Goal: Task Accomplishment & Management: Manage account settings

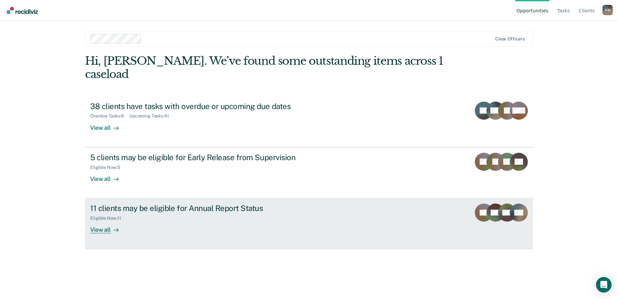
click at [117, 228] on icon at bounding box center [118, 230] width 2 height 4
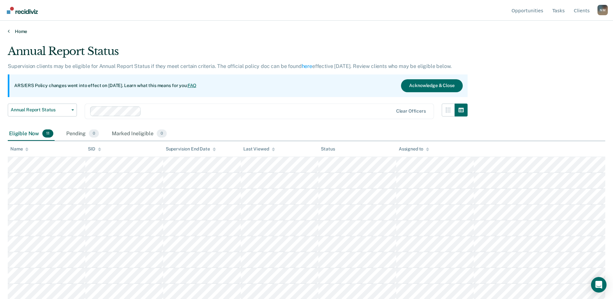
click at [16, 34] on link "Home" at bounding box center [307, 31] width 598 height 6
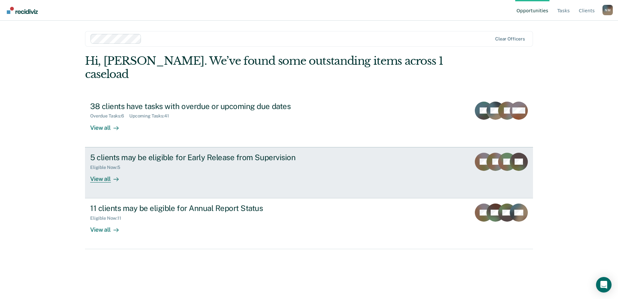
click at [103, 170] on div "View all" at bounding box center [108, 176] width 36 height 13
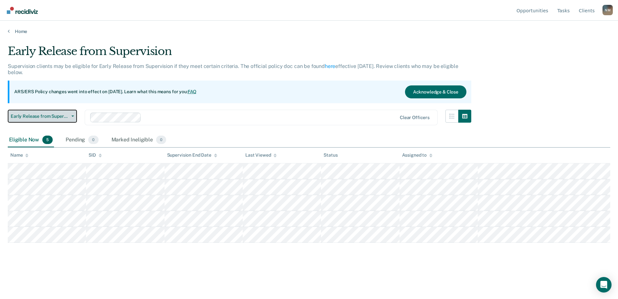
click at [70, 116] on span "button" at bounding box center [71, 115] width 5 height 1
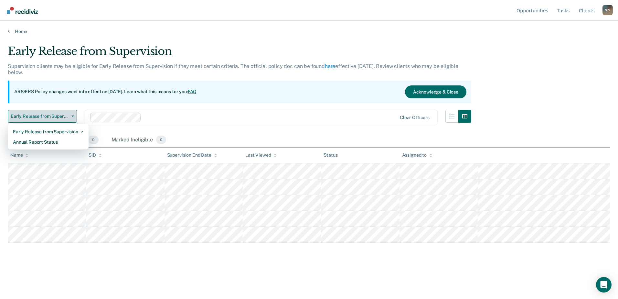
click at [70, 116] on span "button" at bounding box center [71, 115] width 5 height 1
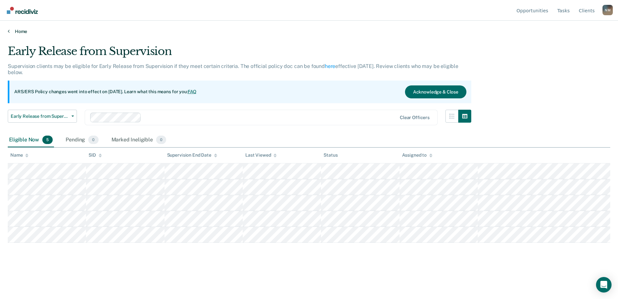
click at [16, 32] on link "Home" at bounding box center [309, 31] width 603 height 6
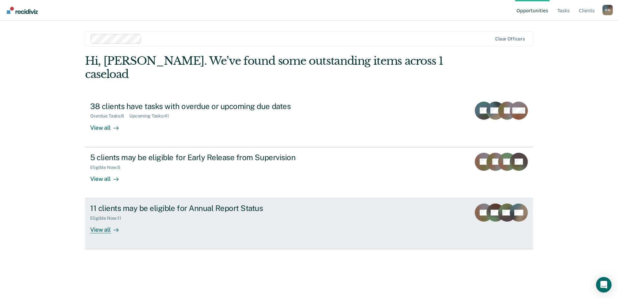
click at [111, 226] on div at bounding box center [115, 229] width 8 height 7
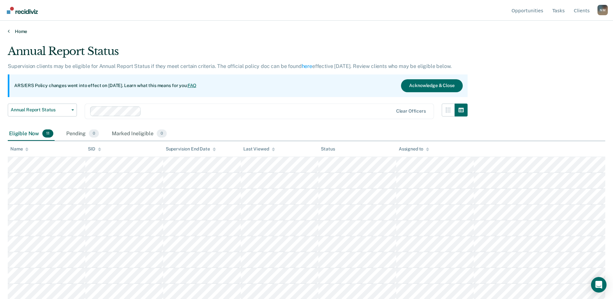
click at [15, 31] on link "Home" at bounding box center [307, 31] width 598 height 6
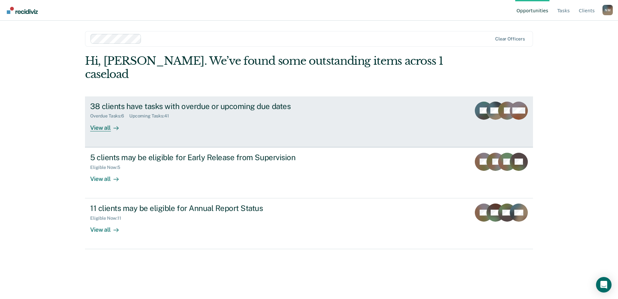
click at [110, 118] on link "38 clients have tasks with overdue or upcoming due dates Overdue Tasks : 6 Upco…" at bounding box center [309, 121] width 448 height 51
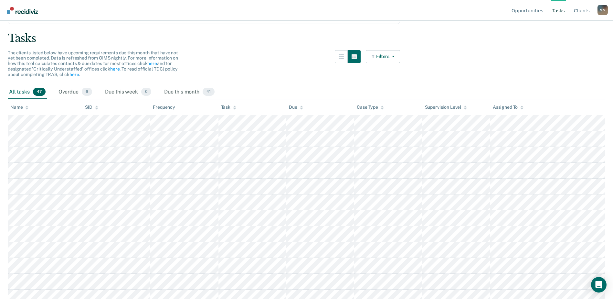
scroll to position [48, 0]
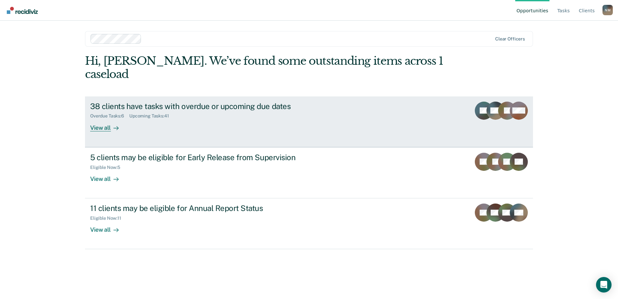
click at [112, 113] on div "Overdue Tasks : 6" at bounding box center [109, 115] width 39 height 5
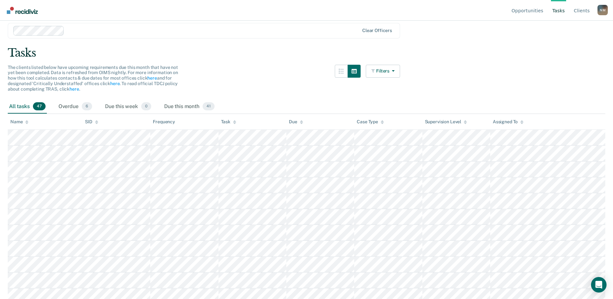
scroll to position [32, 0]
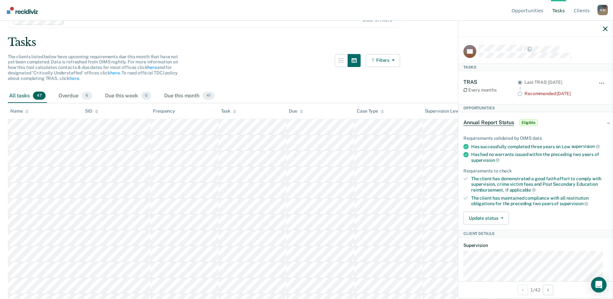
click at [519, 93] on circle at bounding box center [520, 93] width 3 height 3
click at [597, 81] on button "button" at bounding box center [602, 86] width 11 height 10
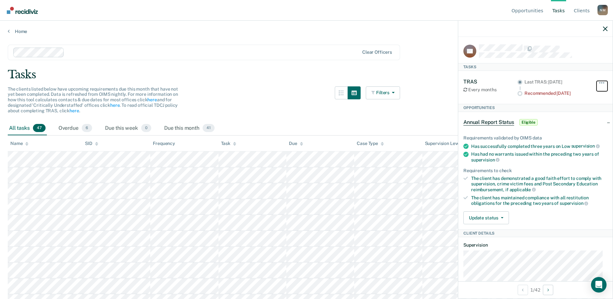
scroll to position [0, 0]
click at [519, 93] on circle at bounding box center [520, 93] width 3 height 3
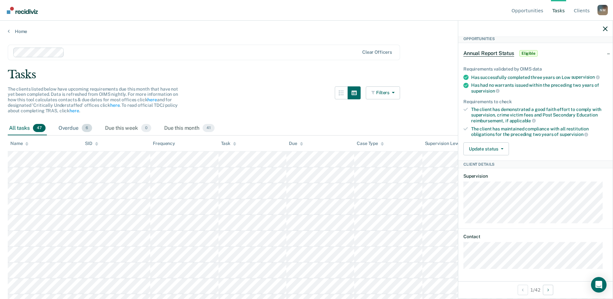
click at [77, 129] on div "Overdue 6" at bounding box center [75, 128] width 36 height 14
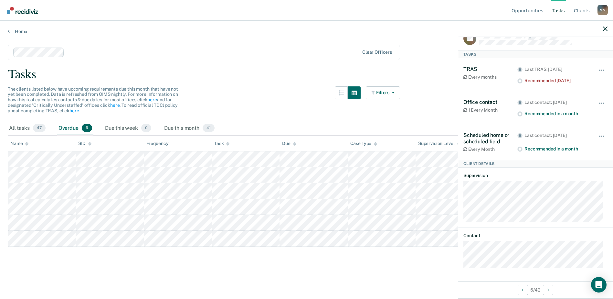
scroll to position [12, 0]
click at [12, 31] on link "Home" at bounding box center [307, 31] width 598 height 6
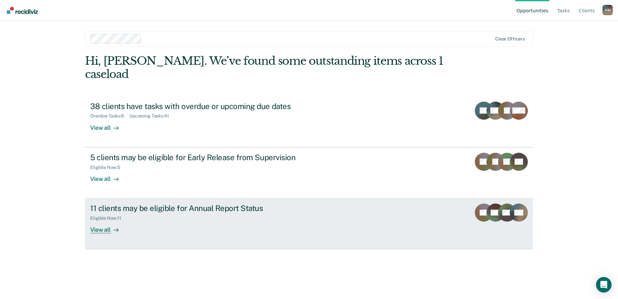
click at [112, 226] on div at bounding box center [115, 229] width 8 height 7
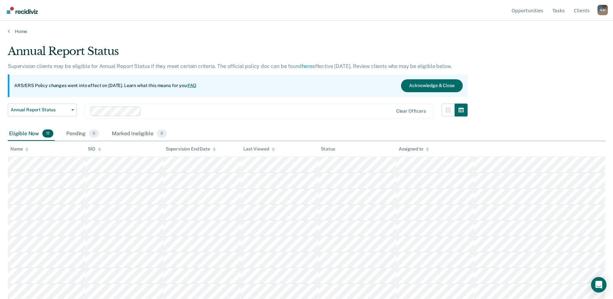
scroll to position [32, 0]
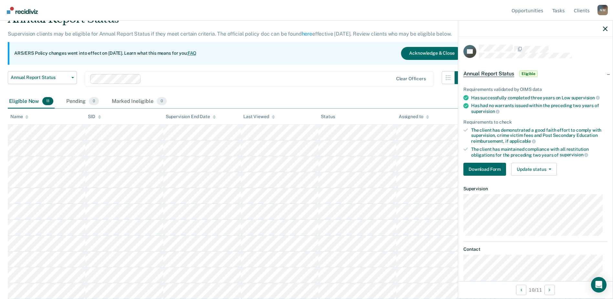
click at [197, 98] on div "Eligible Now 11 Pending 0 Marked Ineligible 0" at bounding box center [307, 101] width 598 height 15
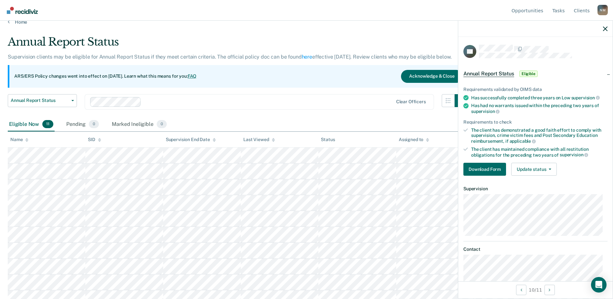
scroll to position [0, 0]
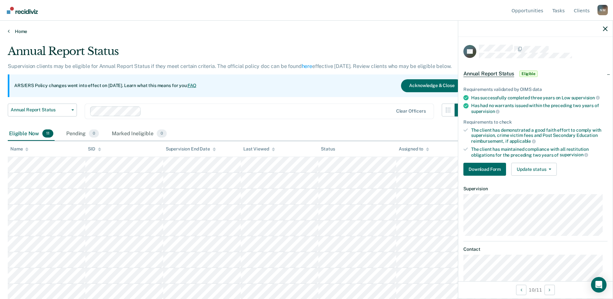
click at [14, 33] on link "Home" at bounding box center [307, 31] width 598 height 6
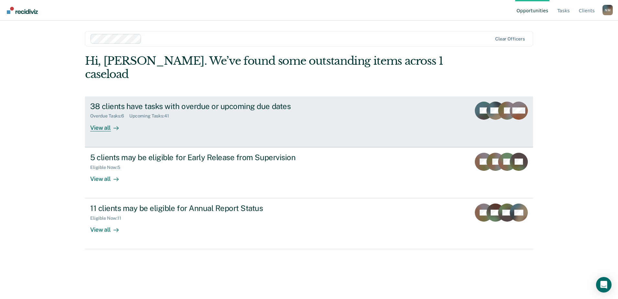
click at [110, 119] on div "View all" at bounding box center [108, 125] width 36 height 13
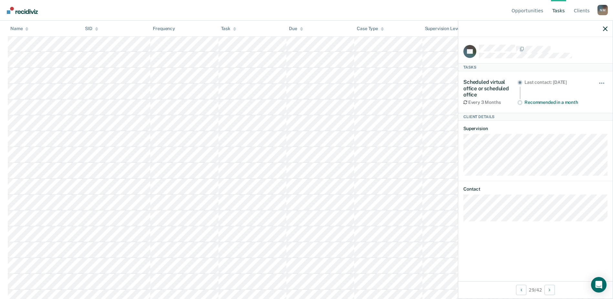
scroll to position [371, 0]
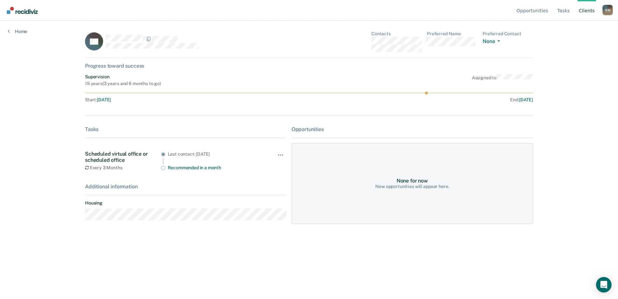
click at [426, 93] on circle at bounding box center [426, 92] width 3 height 3
click at [563, 13] on link "Tasks" at bounding box center [563, 10] width 15 height 21
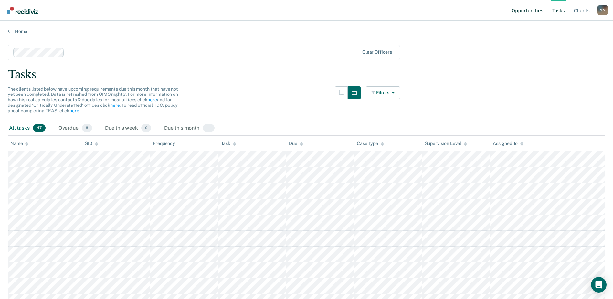
click at [545, 11] on link "Opportunities" at bounding box center [527, 10] width 34 height 21
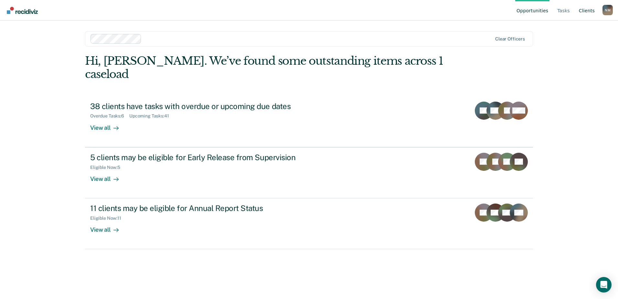
click at [591, 11] on link "Client s" at bounding box center [587, 10] width 18 height 21
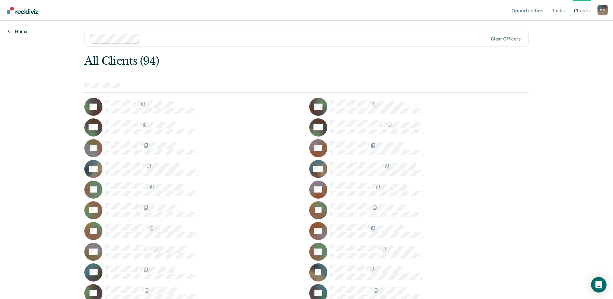
click at [12, 32] on link "Home" at bounding box center [17, 31] width 19 height 6
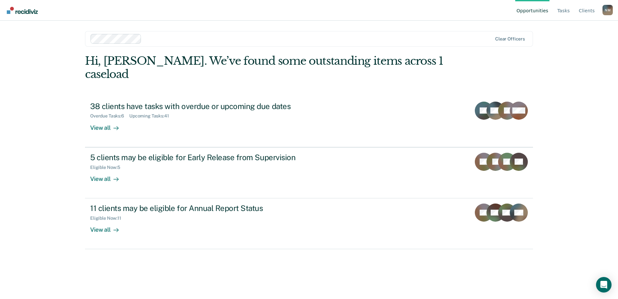
click at [7, 9] on img "Go to Recidiviz Home" at bounding box center [22, 10] width 31 height 7
